Goal: Book appointment/travel/reservation

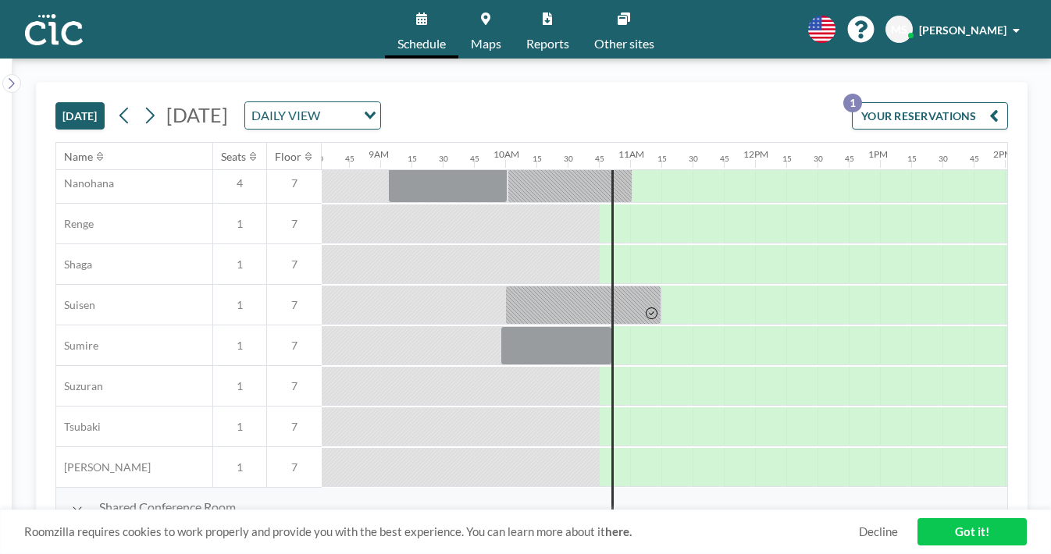
scroll to position [0, 1065]
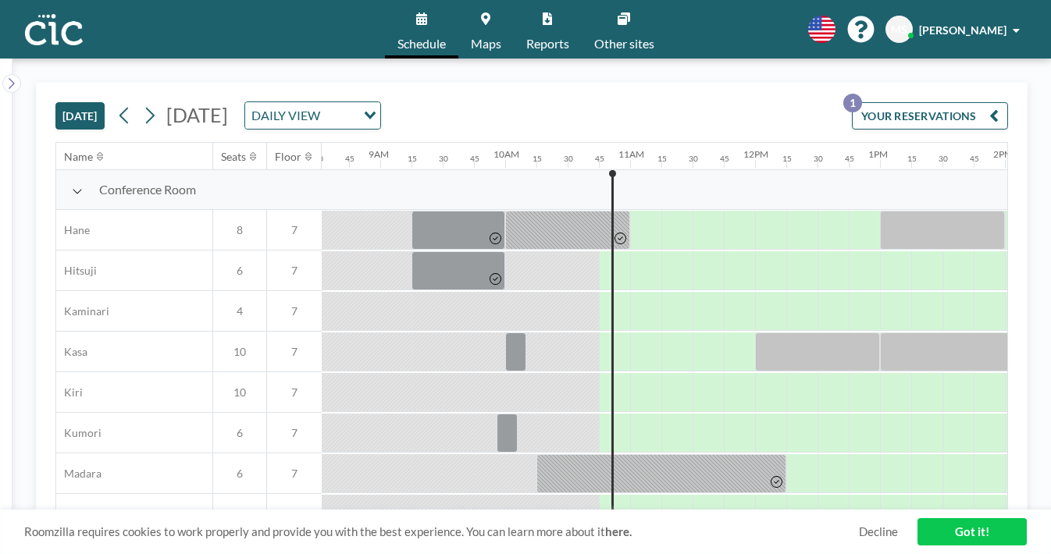
click at [356, 102] on div "DAILY VIEW" at bounding box center [300, 113] width 111 height 23
click at [389, 136] on li "WEEKLY VIEW" at bounding box center [400, 143] width 123 height 23
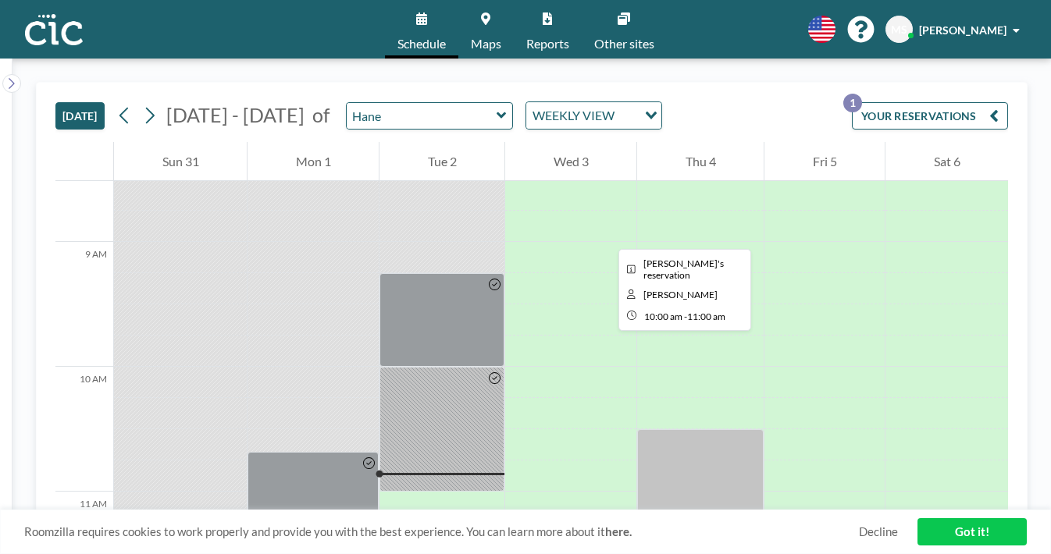
scroll to position [1065, 0]
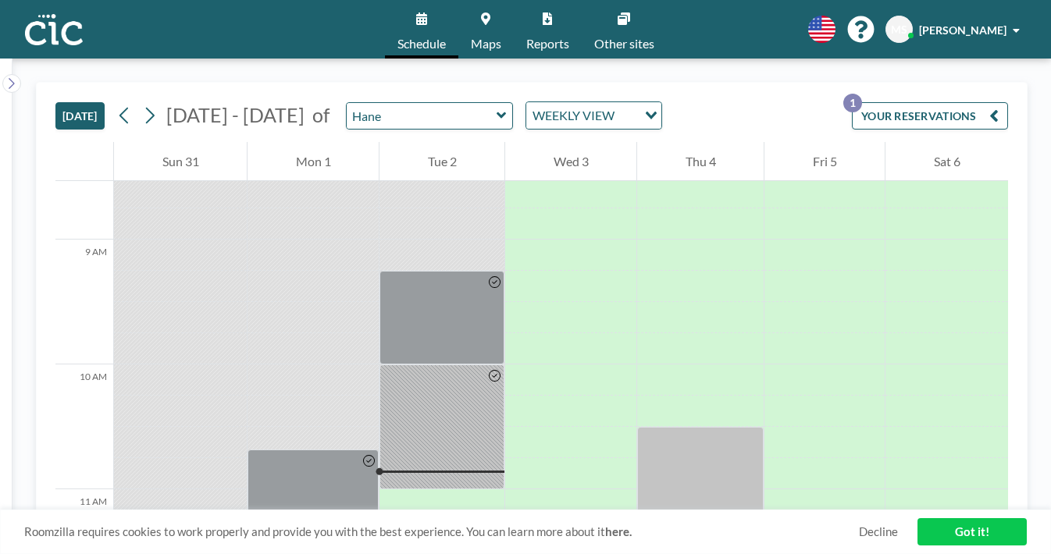
click at [526, 102] on div "WEEKLY VIEW" at bounding box center [581, 113] width 111 height 23
click at [465, 114] on li "DAILY VIEW" at bounding box center [474, 121] width 123 height 23
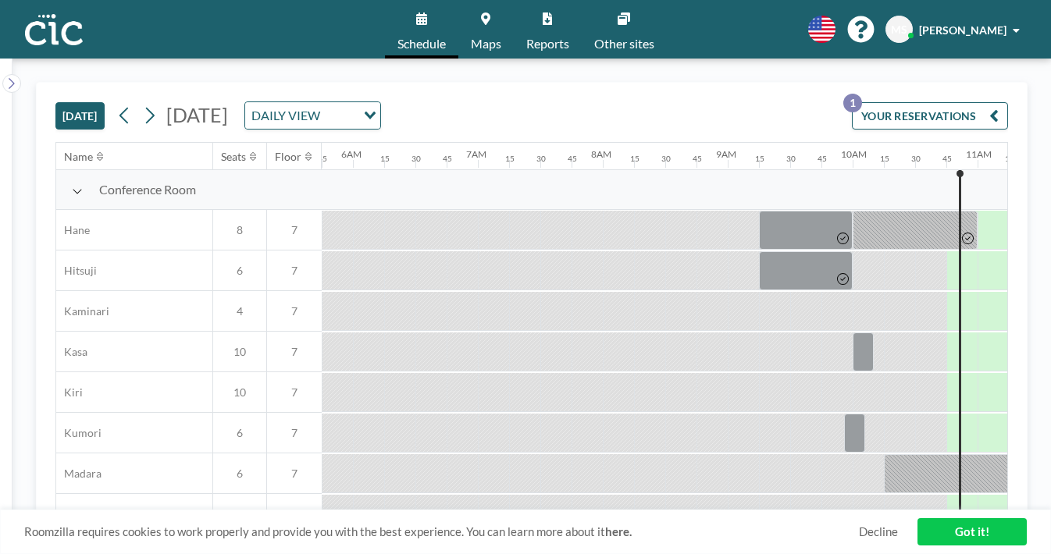
click at [228, 103] on span "[DATE]" at bounding box center [197, 114] width 62 height 23
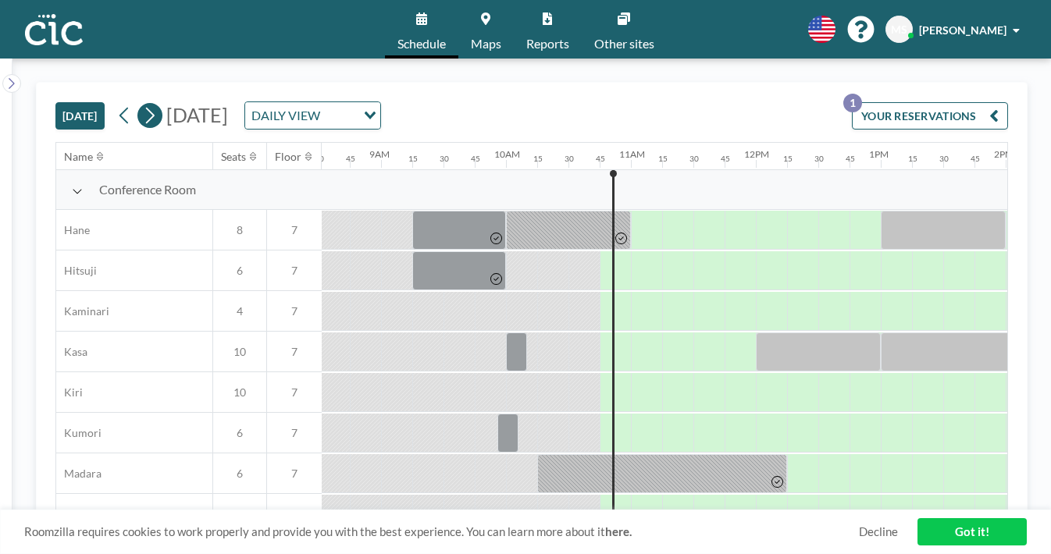
scroll to position [0, 1065]
click at [142, 104] on icon at bounding box center [149, 115] width 15 height 23
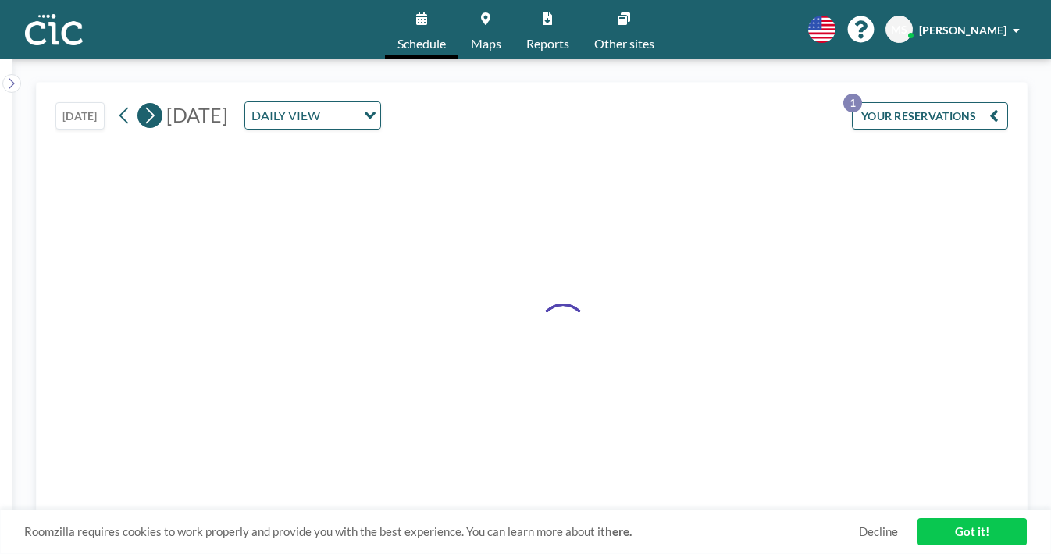
click at [142, 104] on icon at bounding box center [149, 115] width 15 height 23
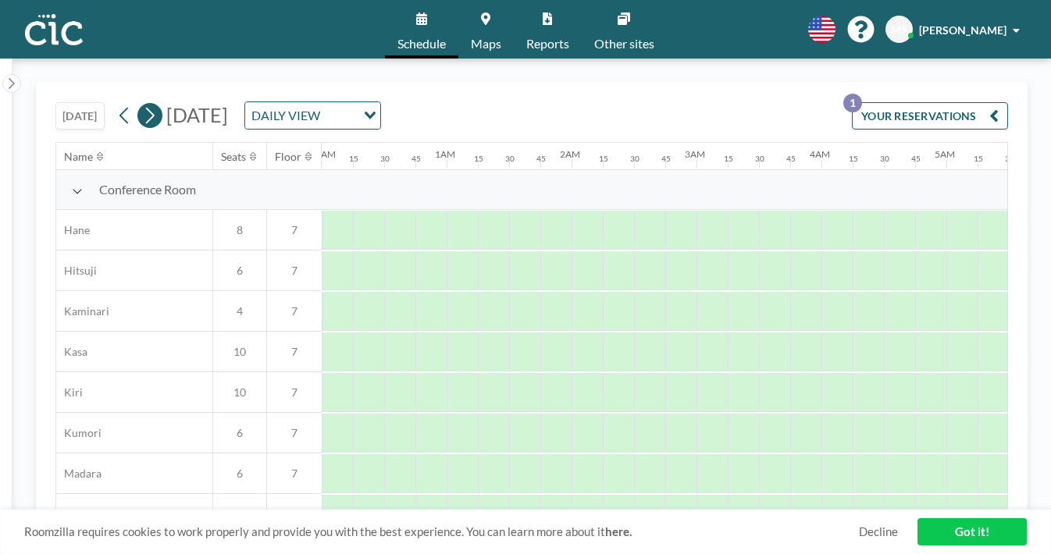
click at [142, 104] on icon at bounding box center [149, 115] width 15 height 23
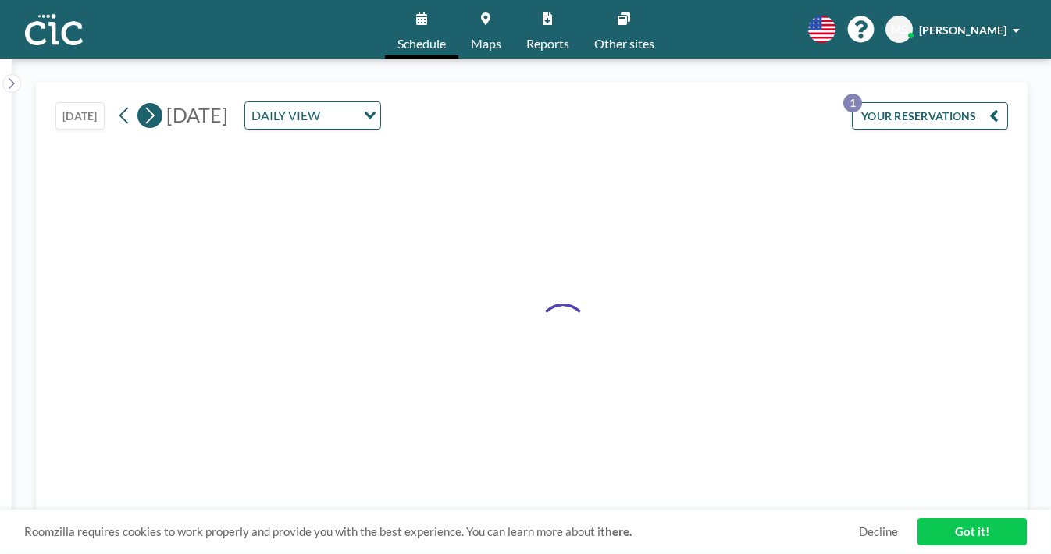
click at [142, 104] on icon at bounding box center [149, 115] width 15 height 23
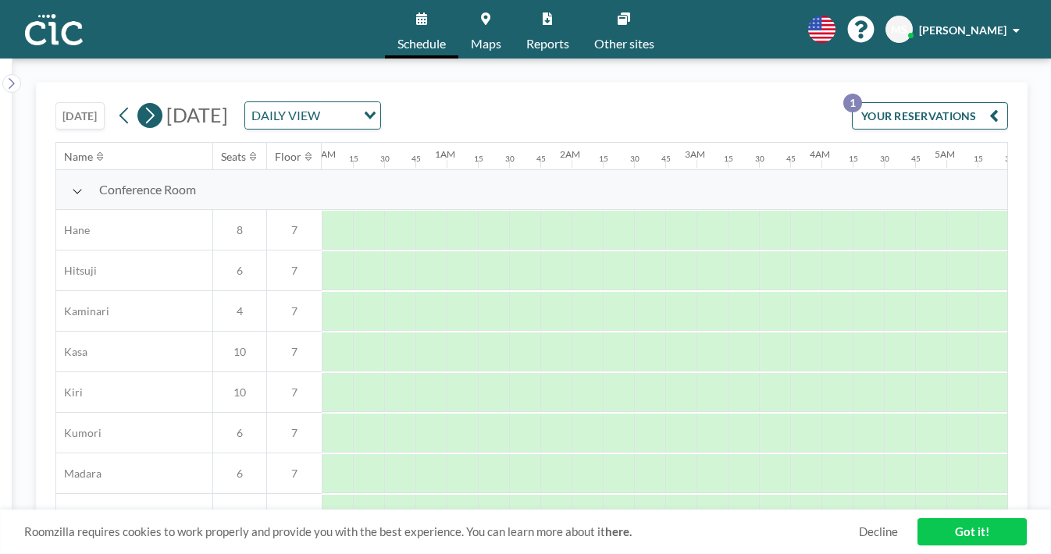
click at [142, 104] on icon at bounding box center [149, 115] width 15 height 23
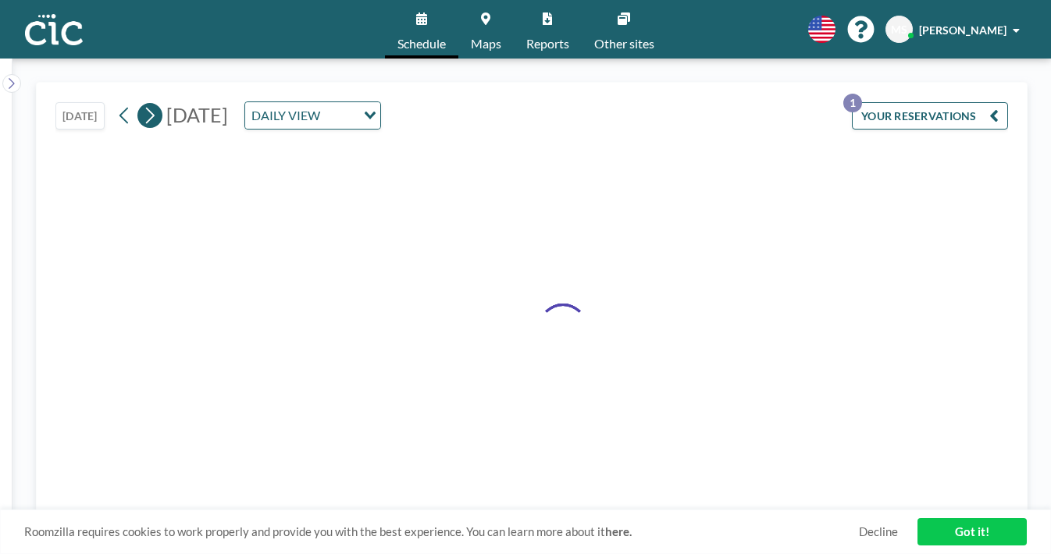
click at [142, 104] on icon at bounding box center [149, 115] width 15 height 23
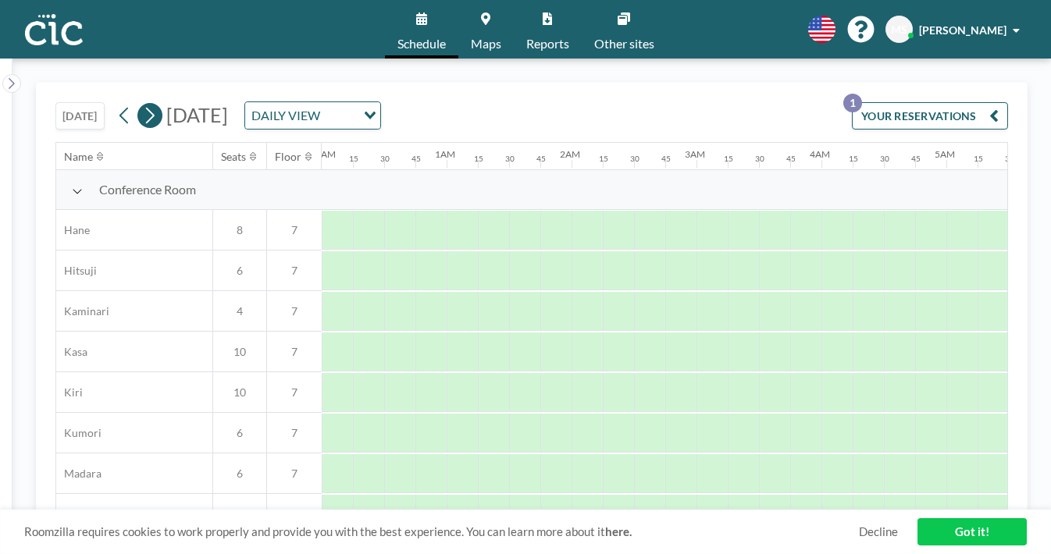
click at [142, 104] on icon at bounding box center [149, 115] width 15 height 23
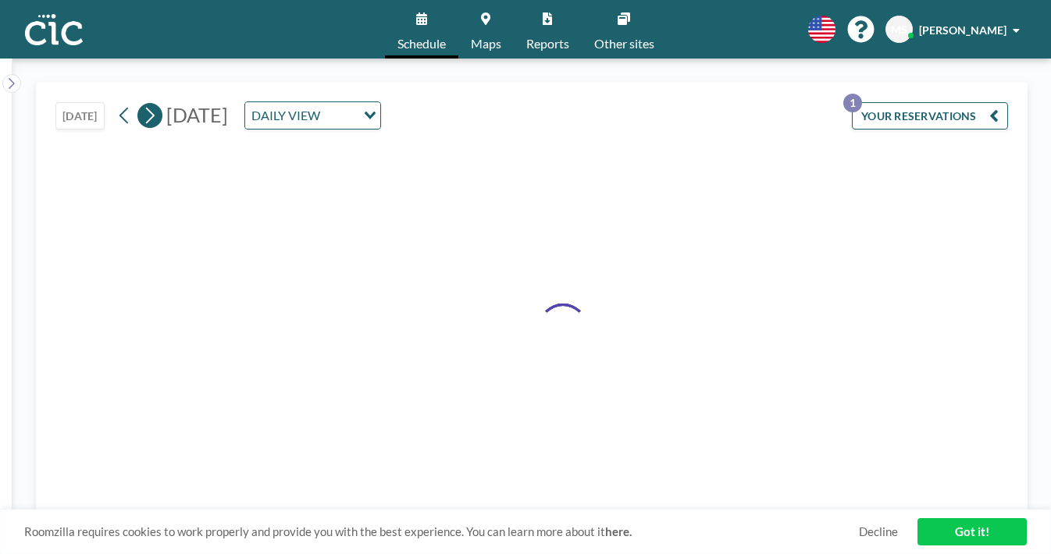
click at [142, 104] on icon at bounding box center [149, 115] width 15 height 23
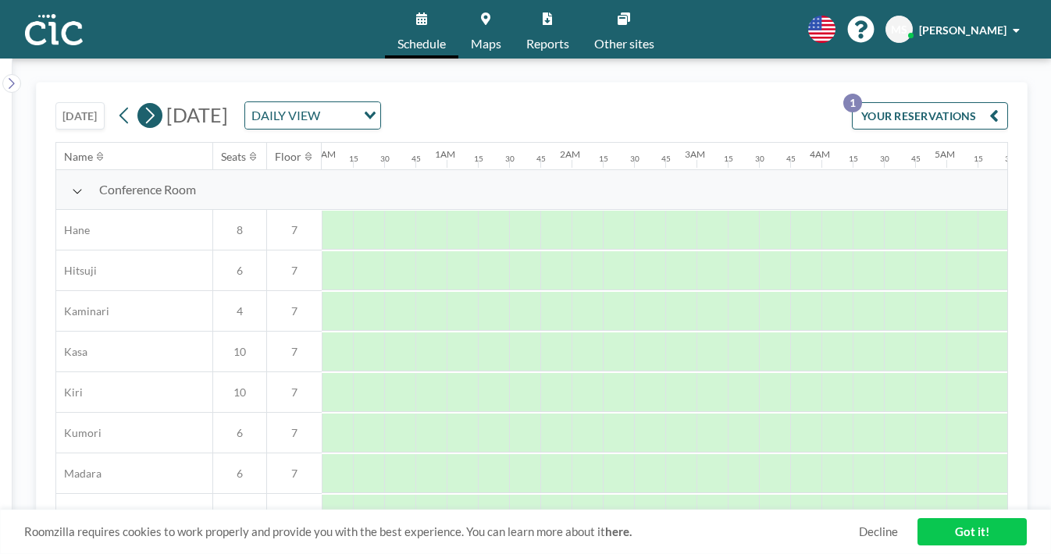
click at [142, 104] on icon at bounding box center [149, 115] width 15 height 23
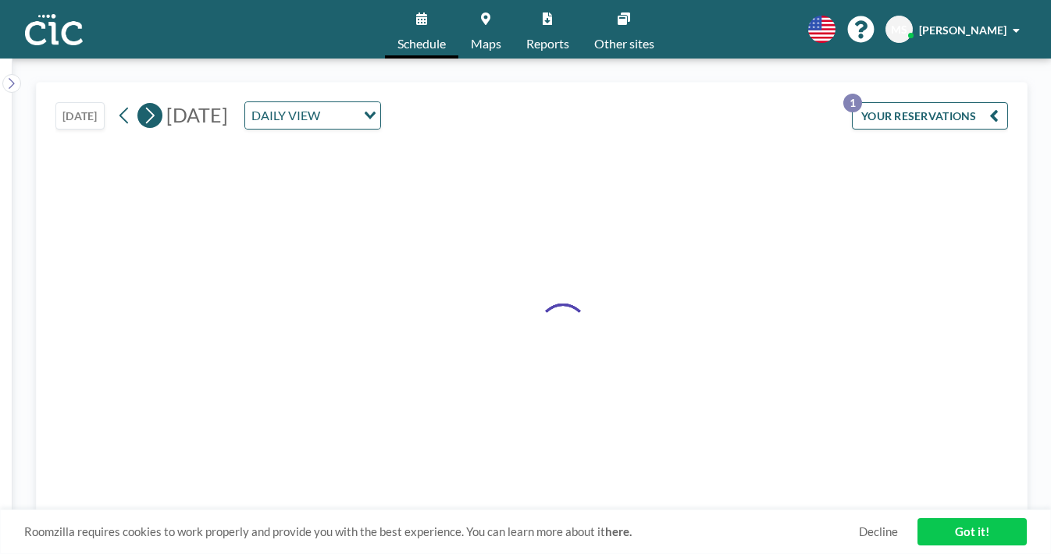
click at [142, 104] on icon at bounding box center [149, 115] width 15 height 23
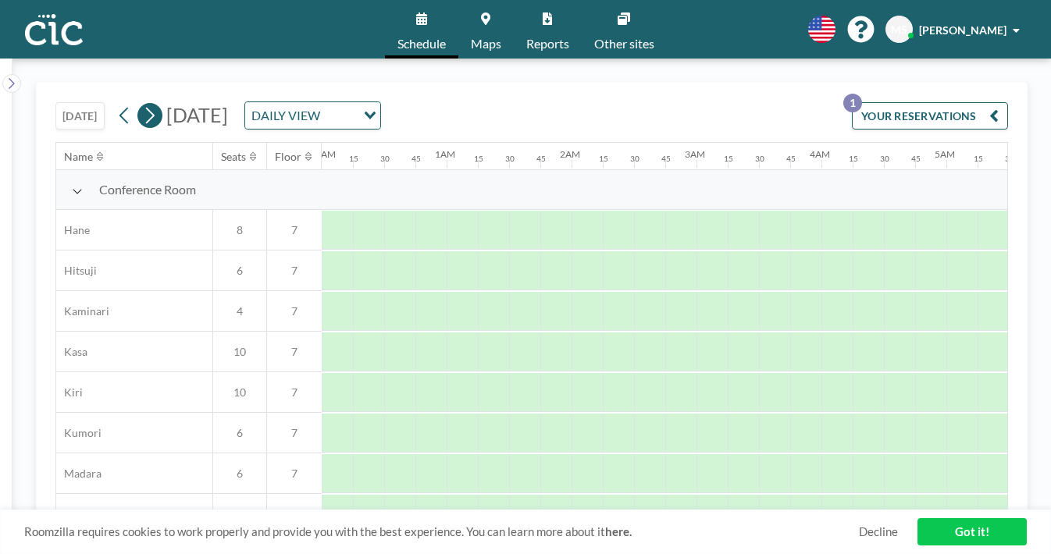
click at [142, 104] on icon at bounding box center [149, 115] width 15 height 23
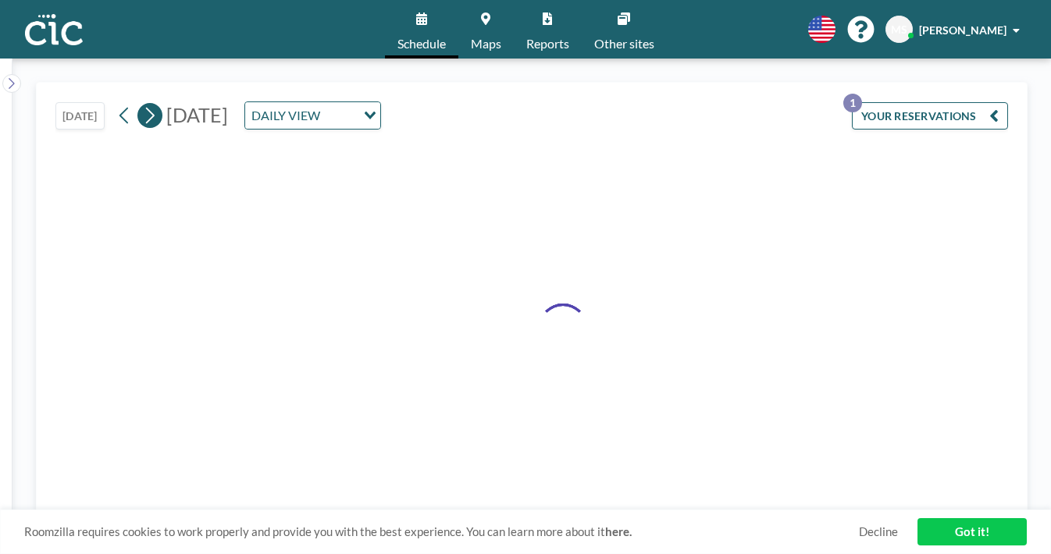
click at [142, 104] on icon at bounding box center [149, 115] width 15 height 23
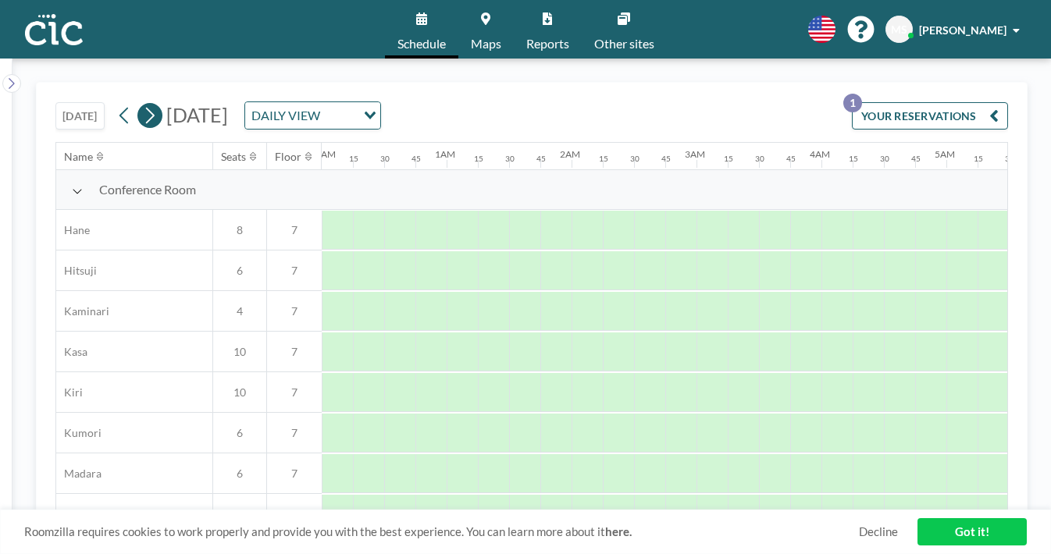
scroll to position [0, 48]
click at [142, 104] on icon at bounding box center [149, 115] width 15 height 23
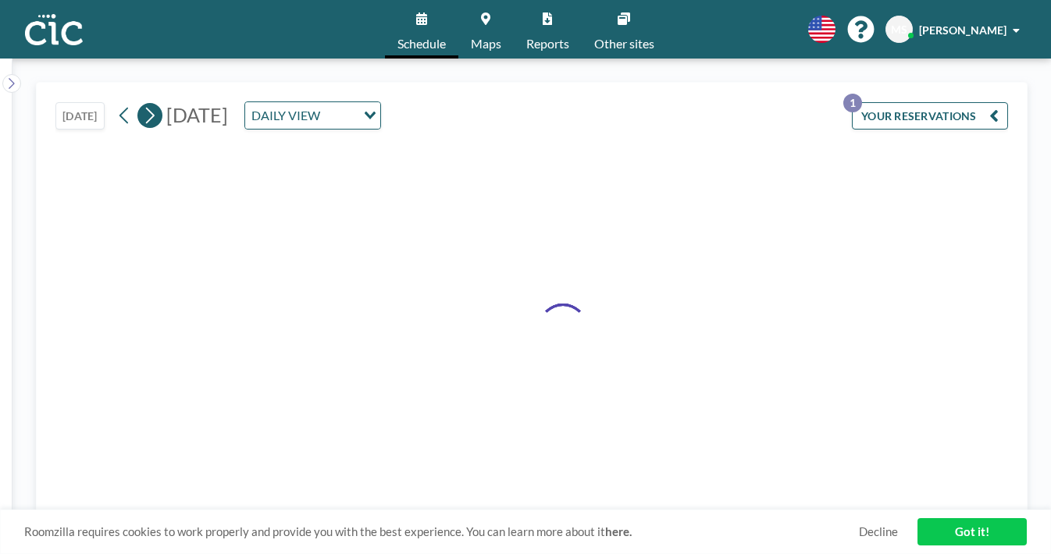
click at [142, 104] on icon at bounding box center [149, 115] width 15 height 23
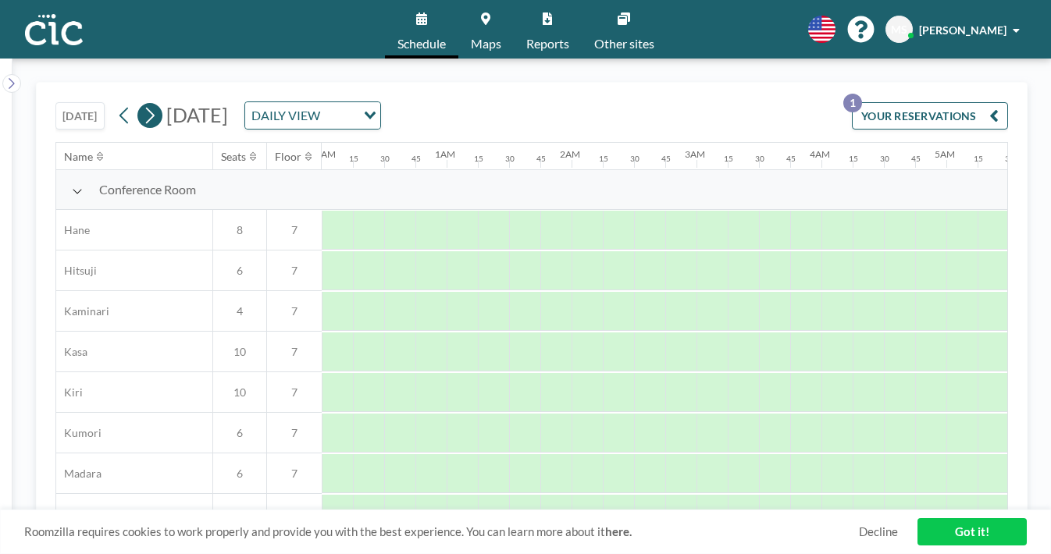
click at [142, 104] on icon at bounding box center [149, 115] width 15 height 23
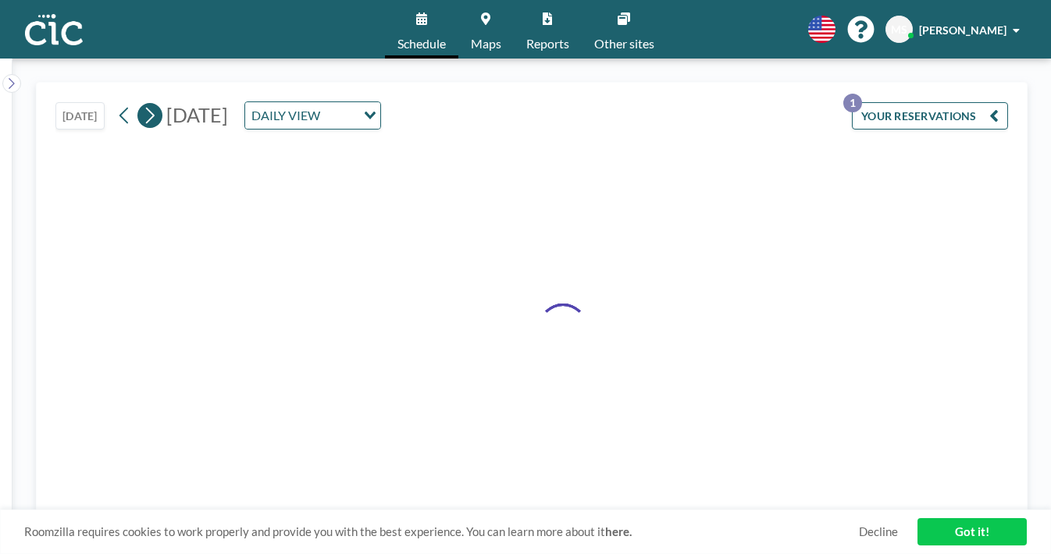
click at [142, 104] on icon at bounding box center [149, 115] width 15 height 23
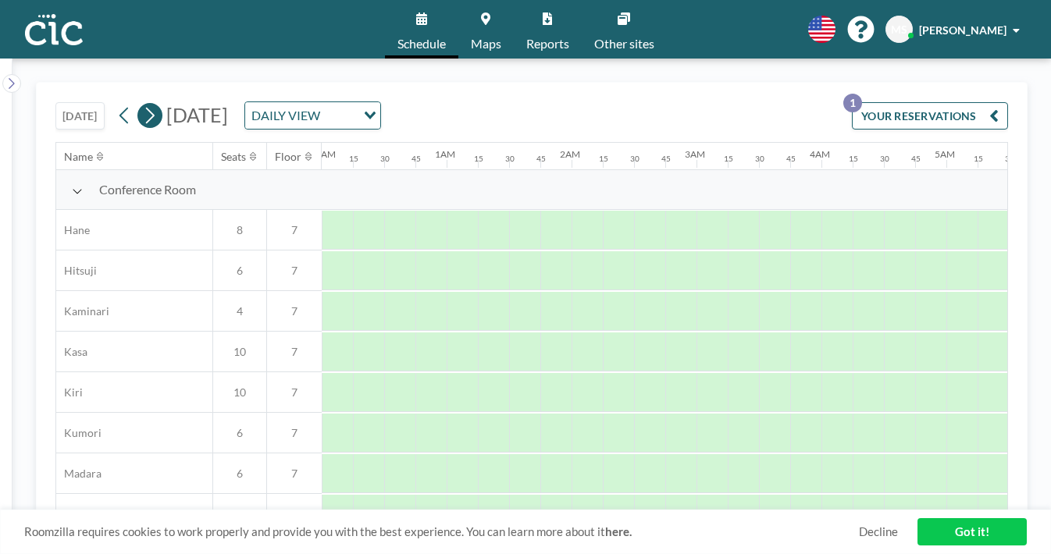
click at [142, 104] on icon at bounding box center [149, 115] width 15 height 23
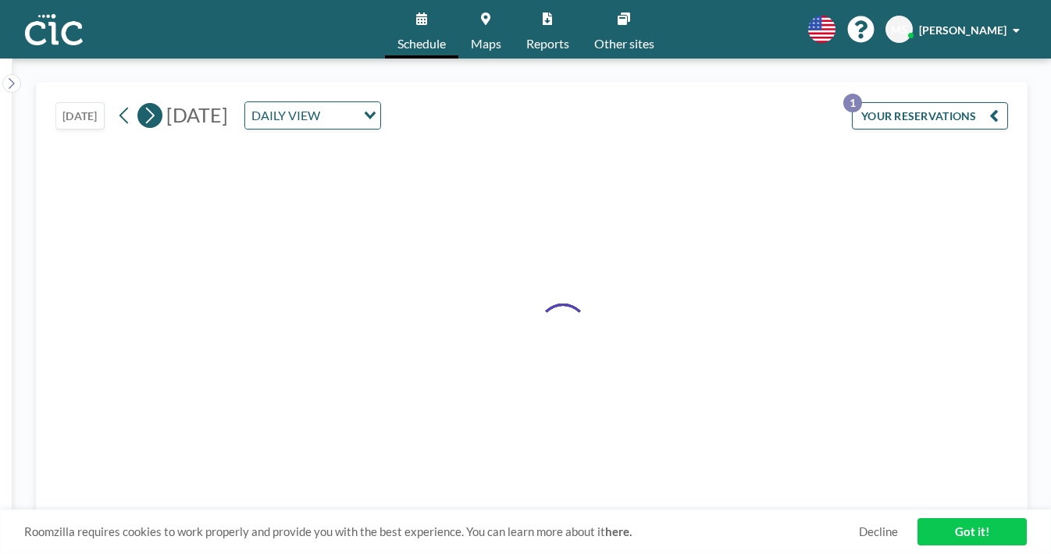
click at [142, 104] on icon at bounding box center [149, 115] width 15 height 23
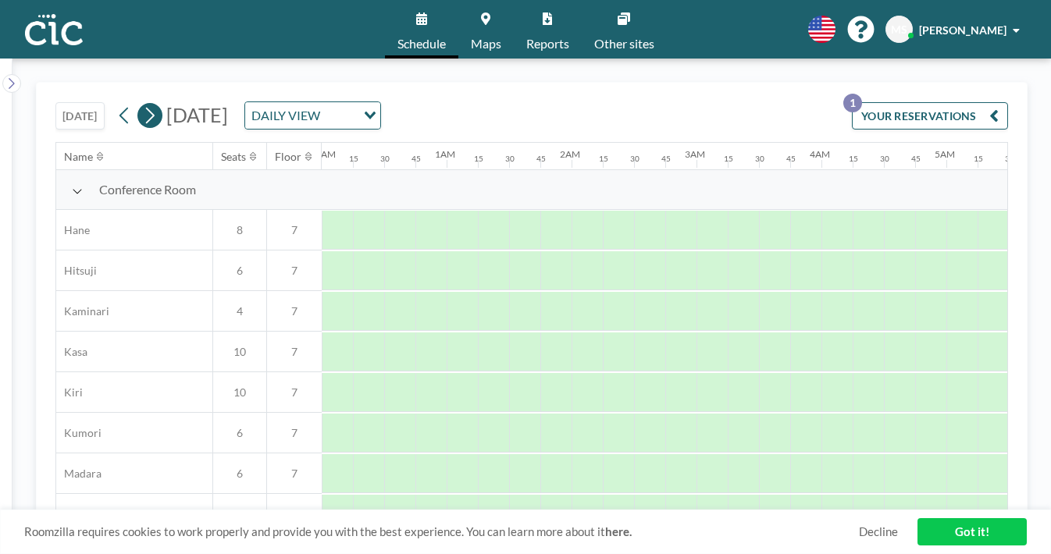
click at [142, 104] on icon at bounding box center [149, 115] width 15 height 23
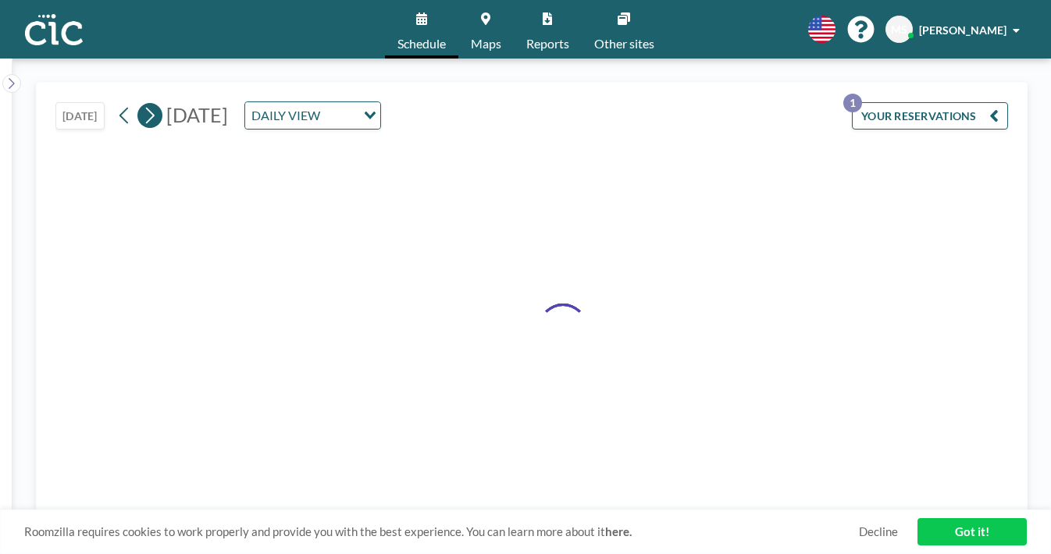
click at [142, 104] on icon at bounding box center [149, 115] width 15 height 23
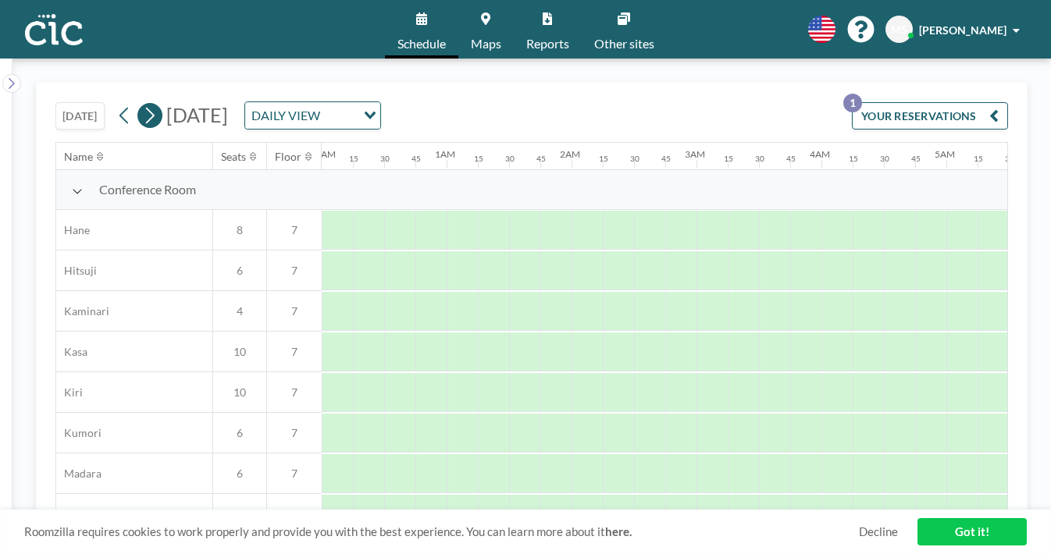
click at [142, 104] on icon at bounding box center [149, 115] width 15 height 23
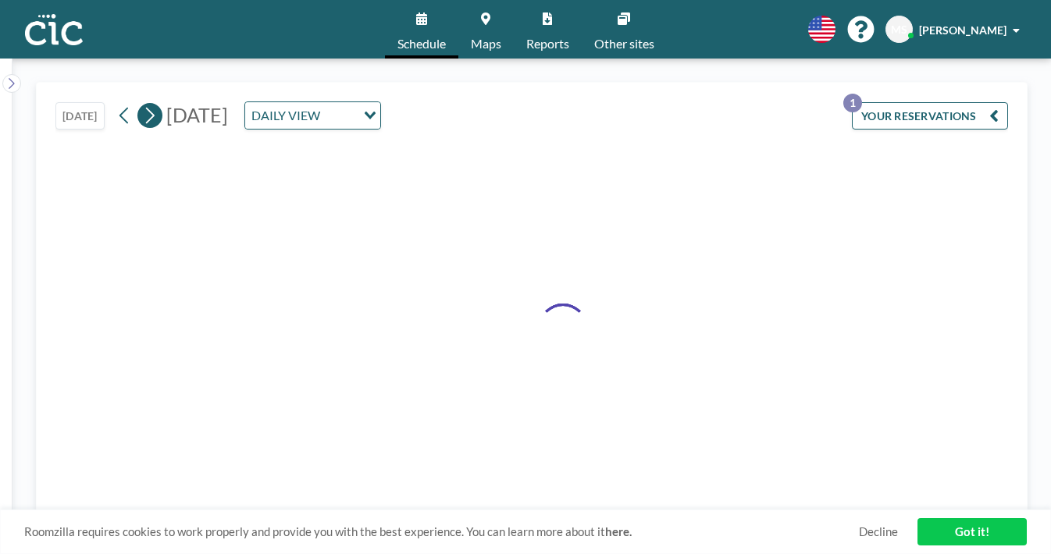
click at [142, 104] on icon at bounding box center [149, 115] width 15 height 23
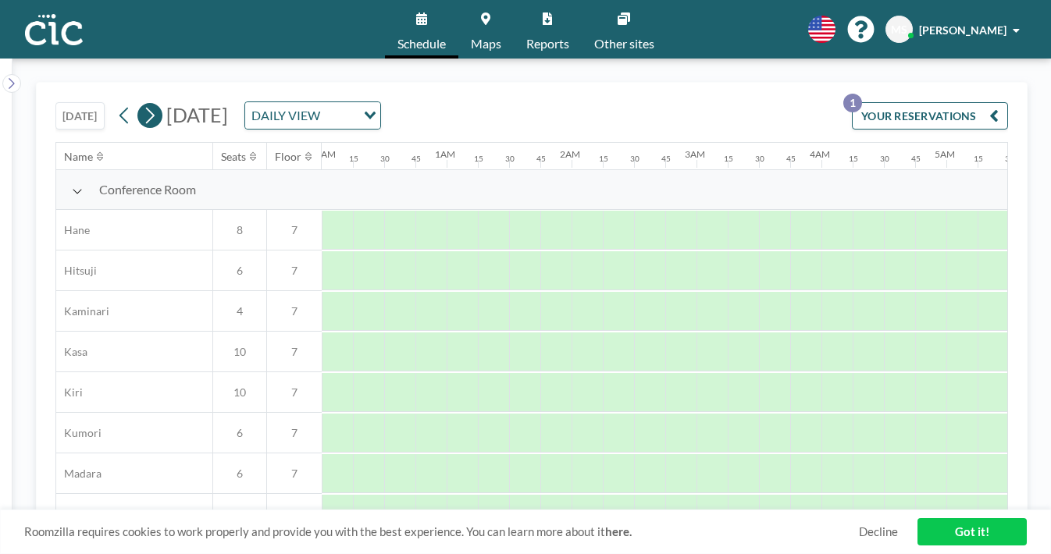
click at [142, 104] on icon at bounding box center [149, 115] width 15 height 23
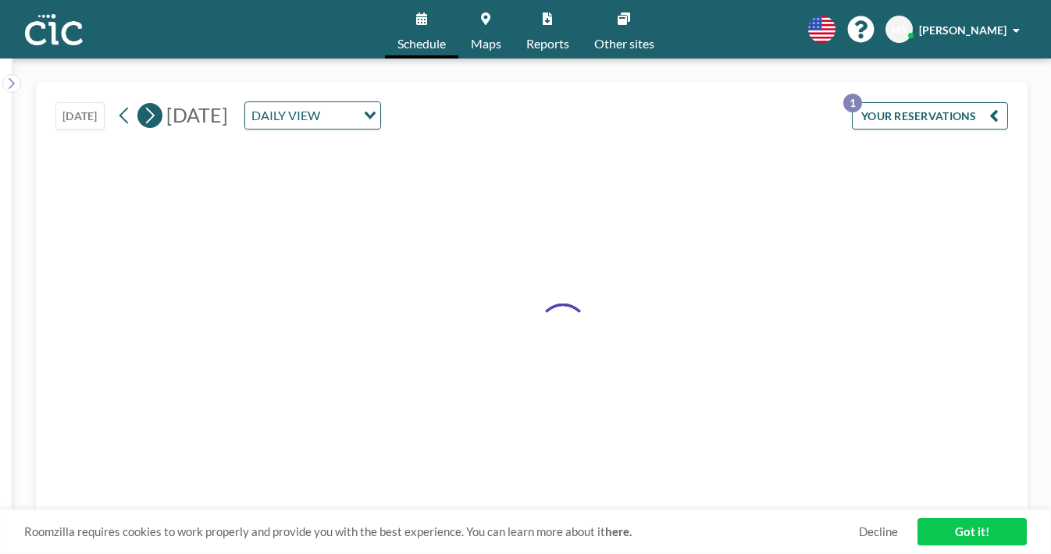
click at [142, 104] on icon at bounding box center [149, 115] width 15 height 23
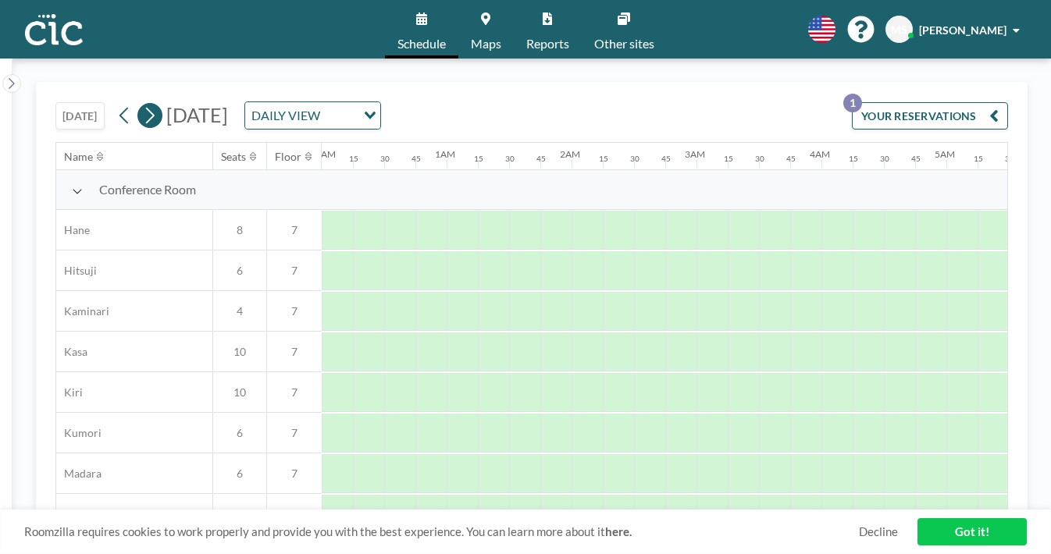
click at [142, 104] on icon at bounding box center [149, 115] width 15 height 23
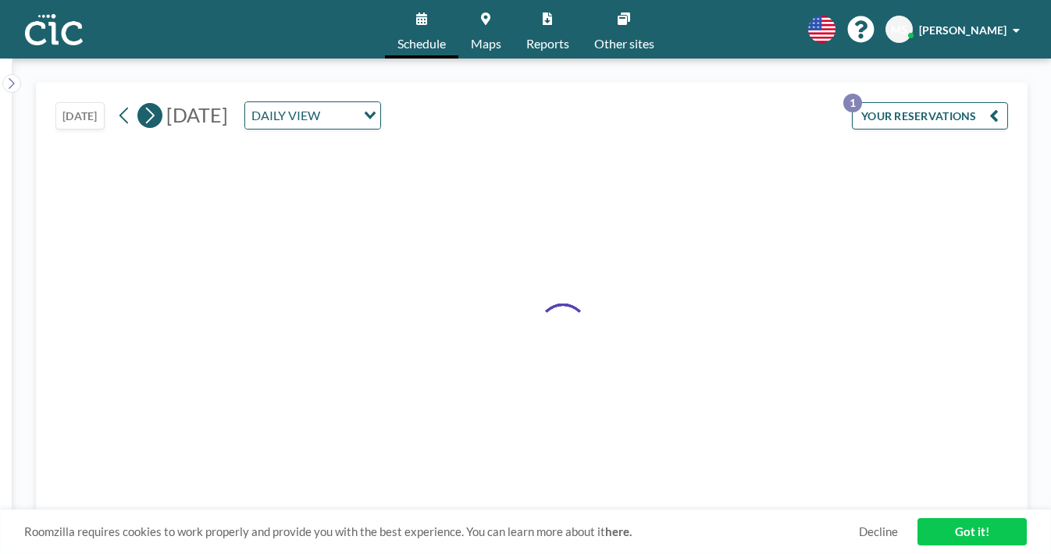
click at [142, 104] on icon at bounding box center [149, 115] width 15 height 23
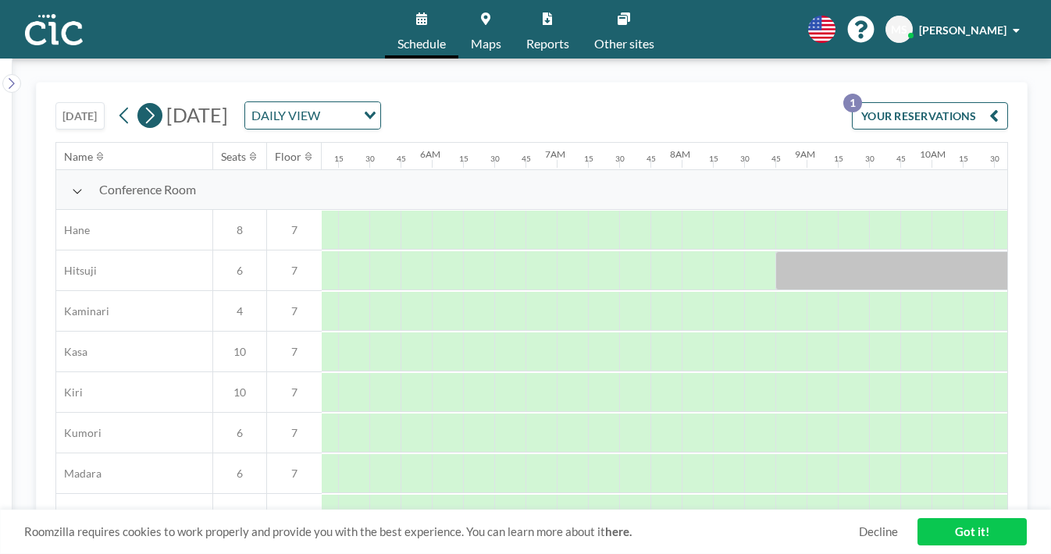
scroll to position [0, 767]
click at [142, 104] on icon at bounding box center [149, 115] width 15 height 23
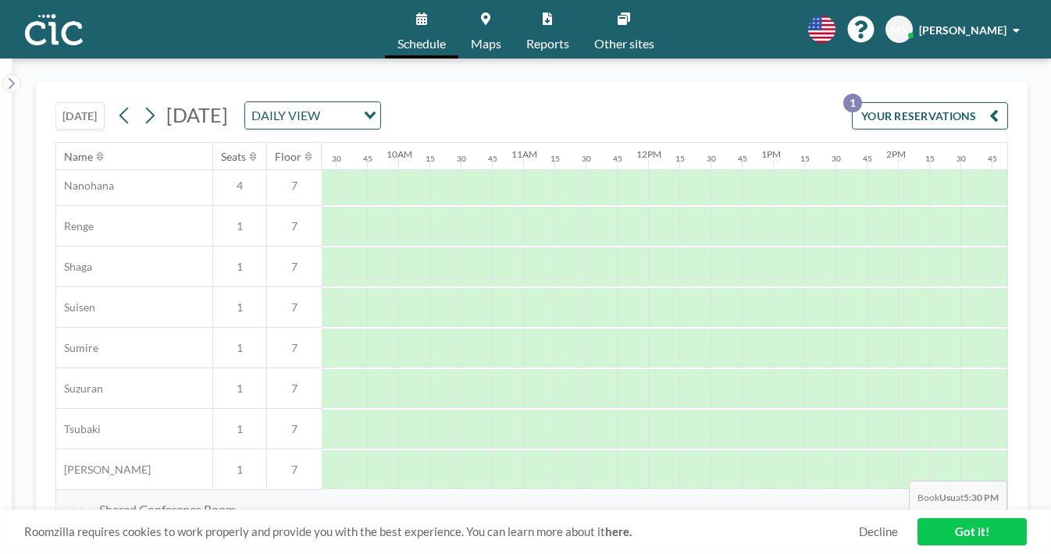
scroll to position [815, 1185]
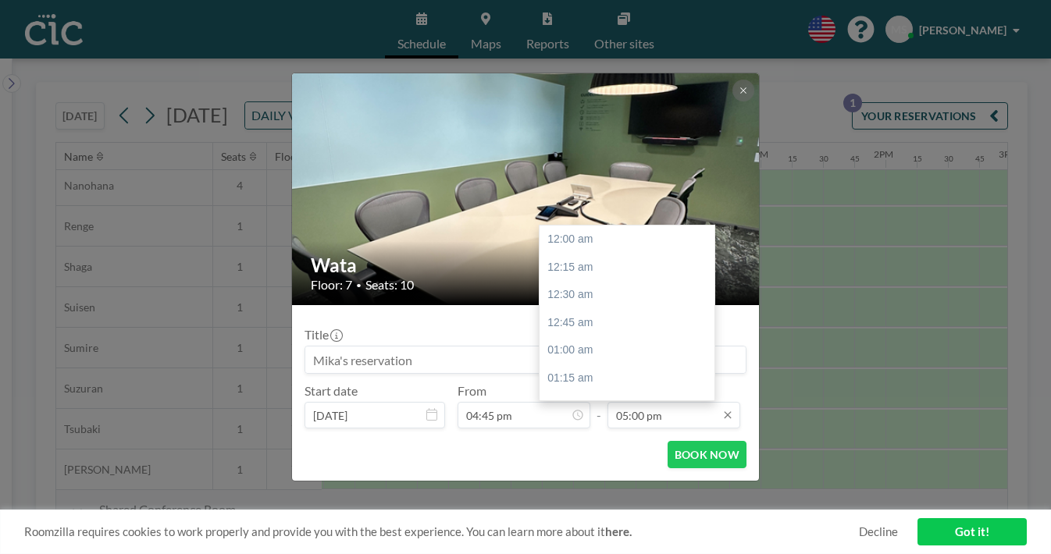
scroll to position [1695, 0]
click at [611, 532] on div "06:00 pm" at bounding box center [626, 546] width 175 height 28
type input "06:00 pm"
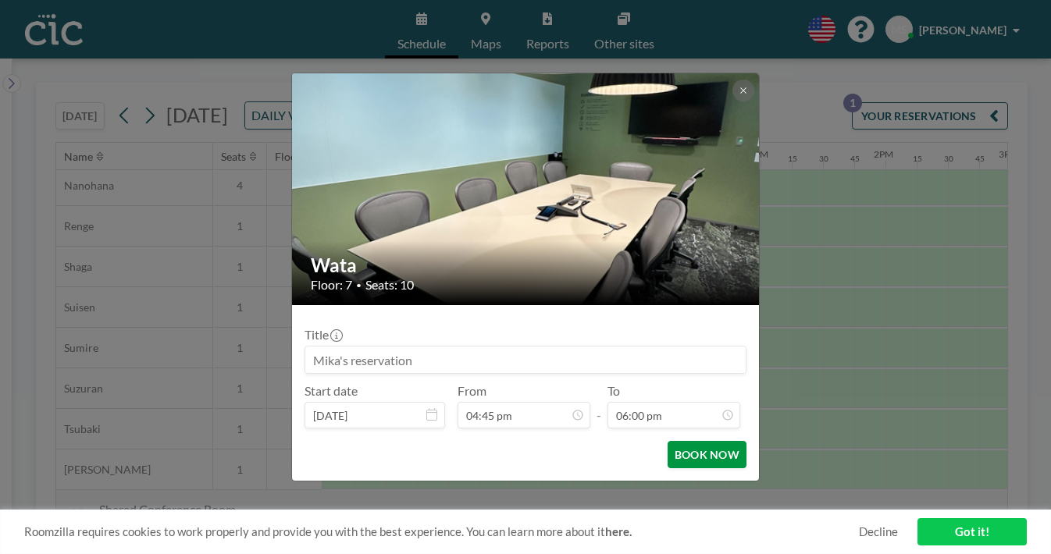
scroll to position [1794, 0]
click at [683, 441] on button "BOOK NOW" at bounding box center [706, 454] width 79 height 27
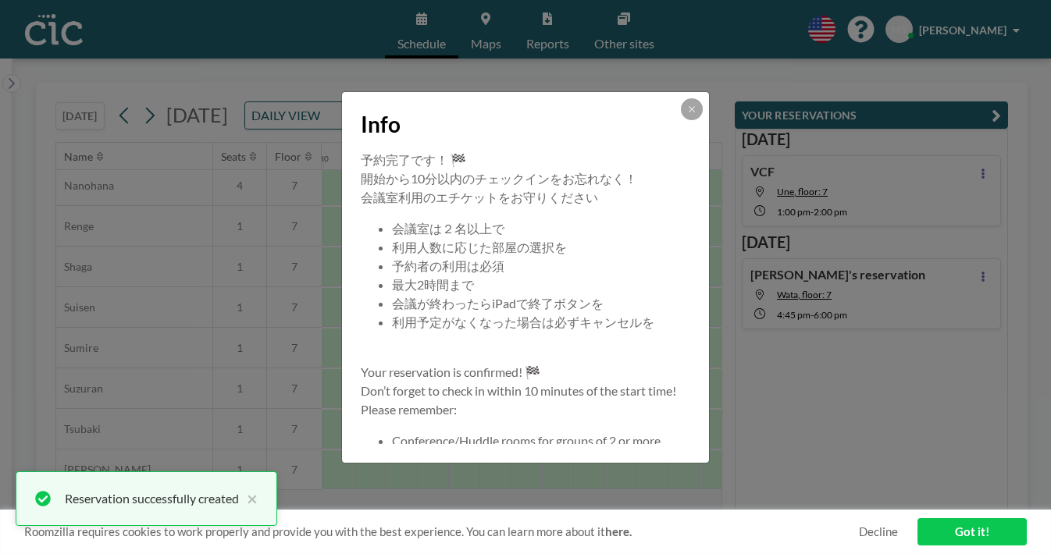
click at [781, 473] on div "Info 予約完了です！ 🏁 開始から10分以内のチェックインをお忘れなく！ 会議室利用のエチケットをお守りください 会議室は２名以上で 利用人数に応じた部屋…" at bounding box center [525, 277] width 1051 height 554
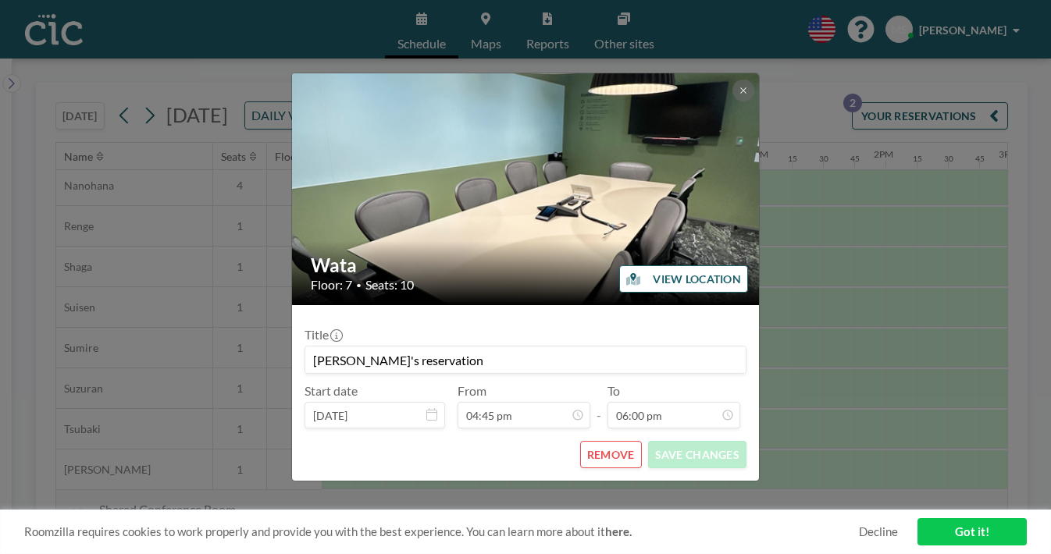
click at [540, 347] on input "[PERSON_NAME]'s reservation" at bounding box center [525, 360] width 440 height 27
type input "M"
type input "[DATE] Gathering"
click at [686, 441] on button "SAVE CHANGES" at bounding box center [697, 454] width 98 height 27
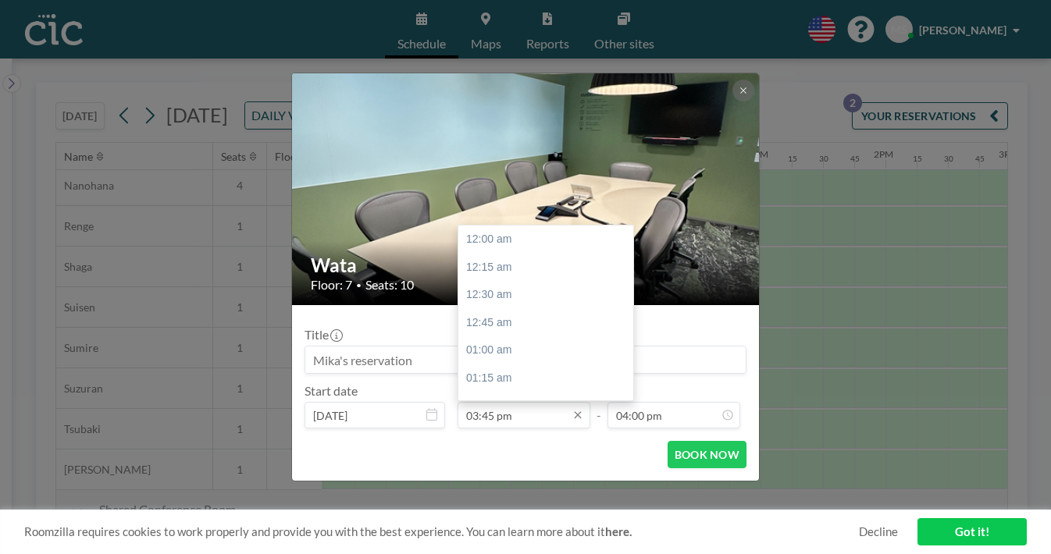
scroll to position [1595, 0]
click at [534, 402] on input "03:45 pm" at bounding box center [523, 415] width 133 height 27
click at [537, 421] on div "03:30 pm" at bounding box center [545, 435] width 175 height 28
type input "03:30 pm"
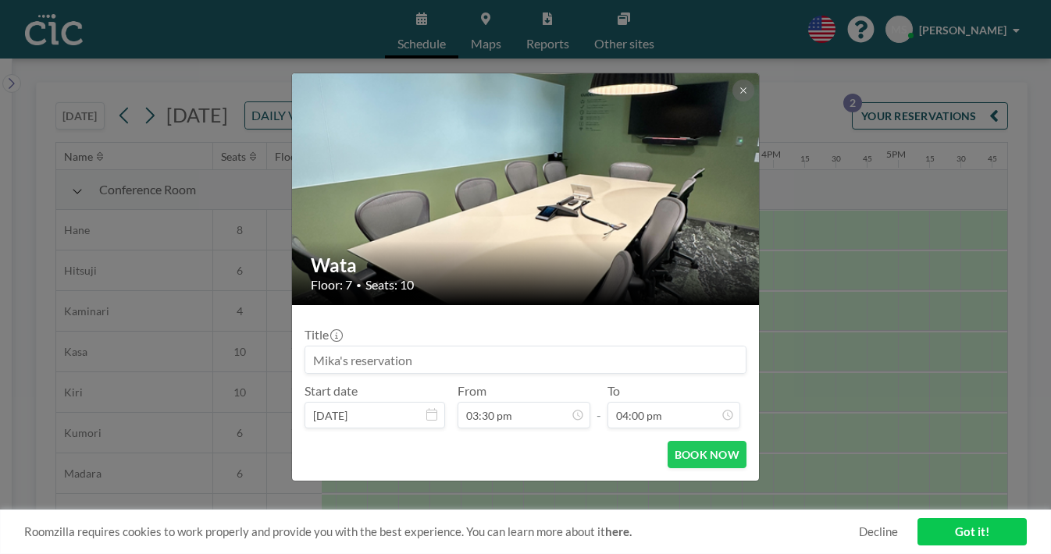
scroll to position [1595, 0]
click at [547, 347] on input at bounding box center [525, 360] width 440 height 27
type input "[DATE] Gathering"
click at [686, 441] on button "BOOK NOW" at bounding box center [706, 454] width 79 height 27
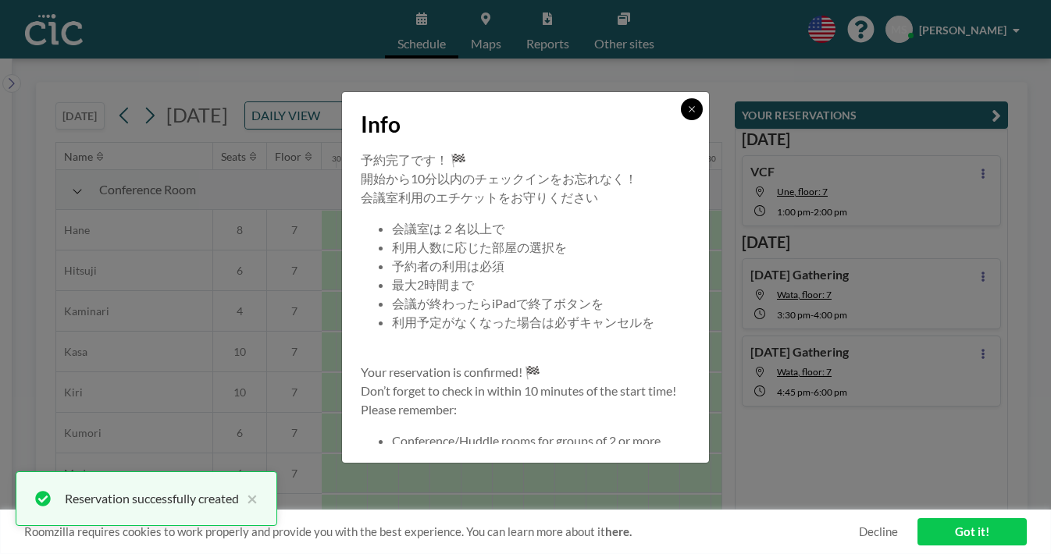
click at [687, 114] on icon at bounding box center [691, 109] width 9 height 9
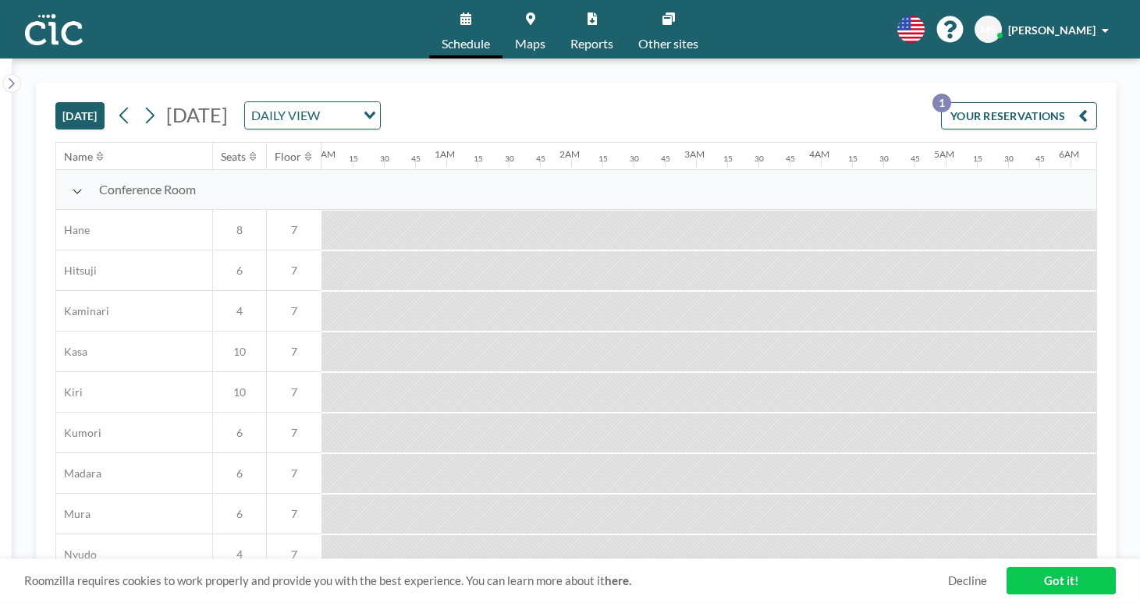
scroll to position [817, 1251]
